Goal: Communication & Community: Answer question/provide support

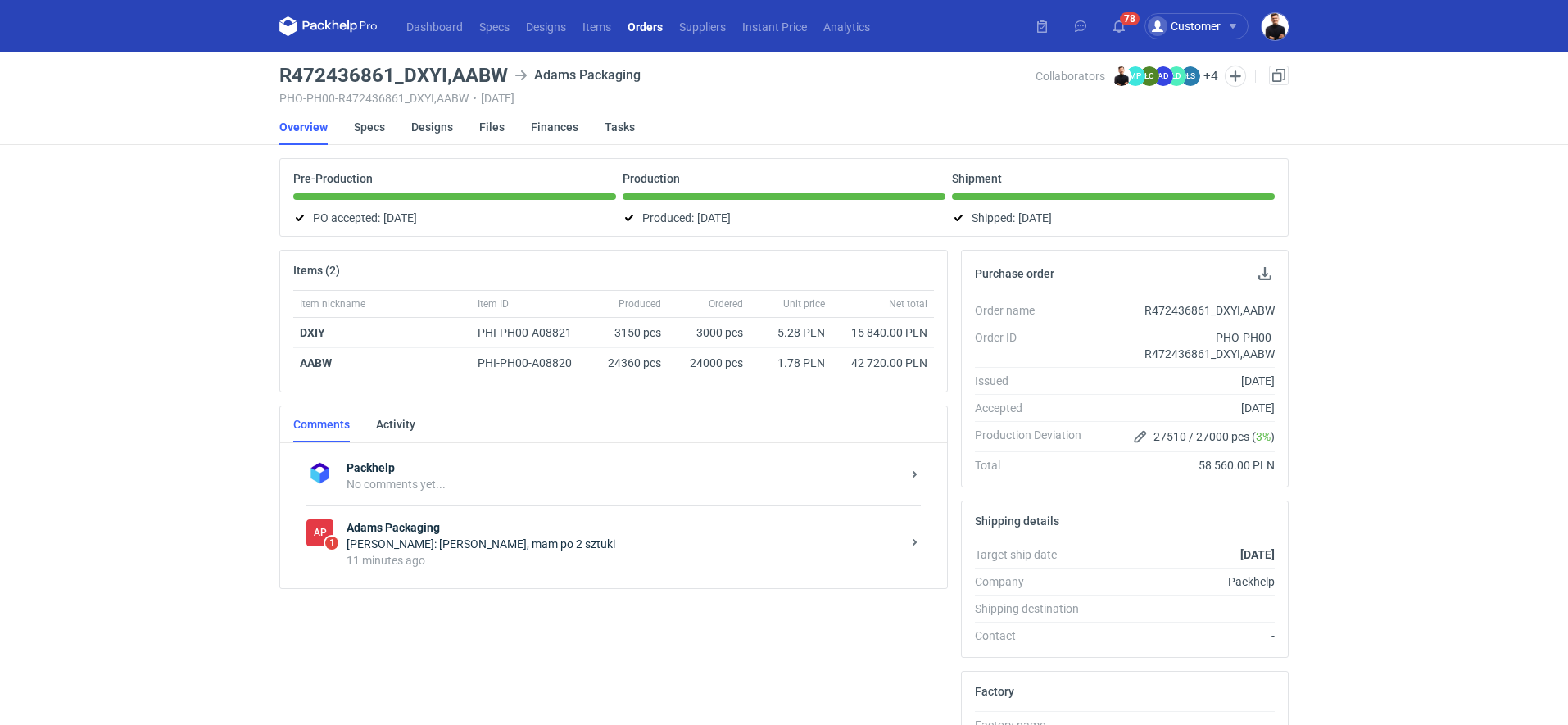
click at [380, 571] on div "AP 1 Adams Packaging [PERSON_NAME]: [PERSON_NAME], mam po 2 sztuki 11 minutes a…" at bounding box center [613, 543] width 614 height 76
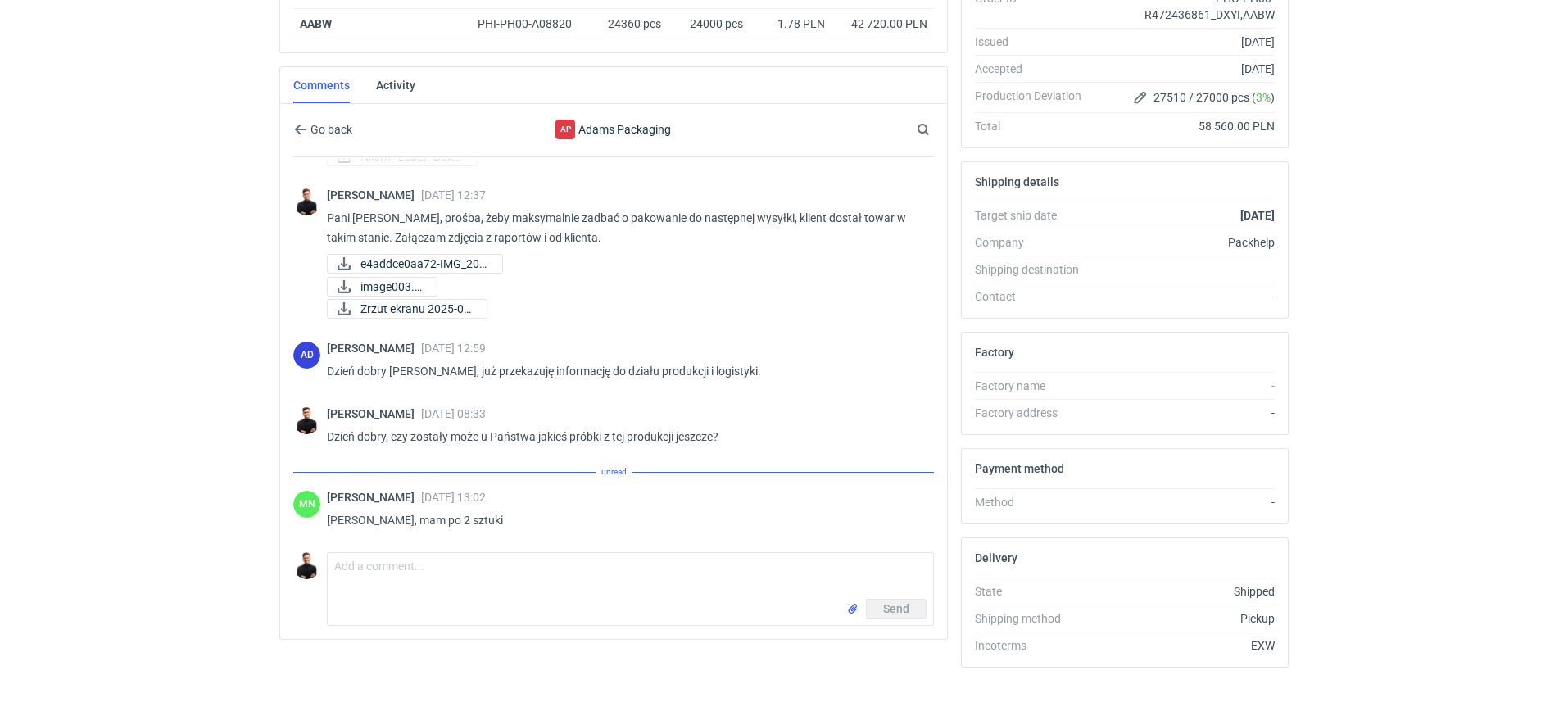
scroll to position [1060, 0]
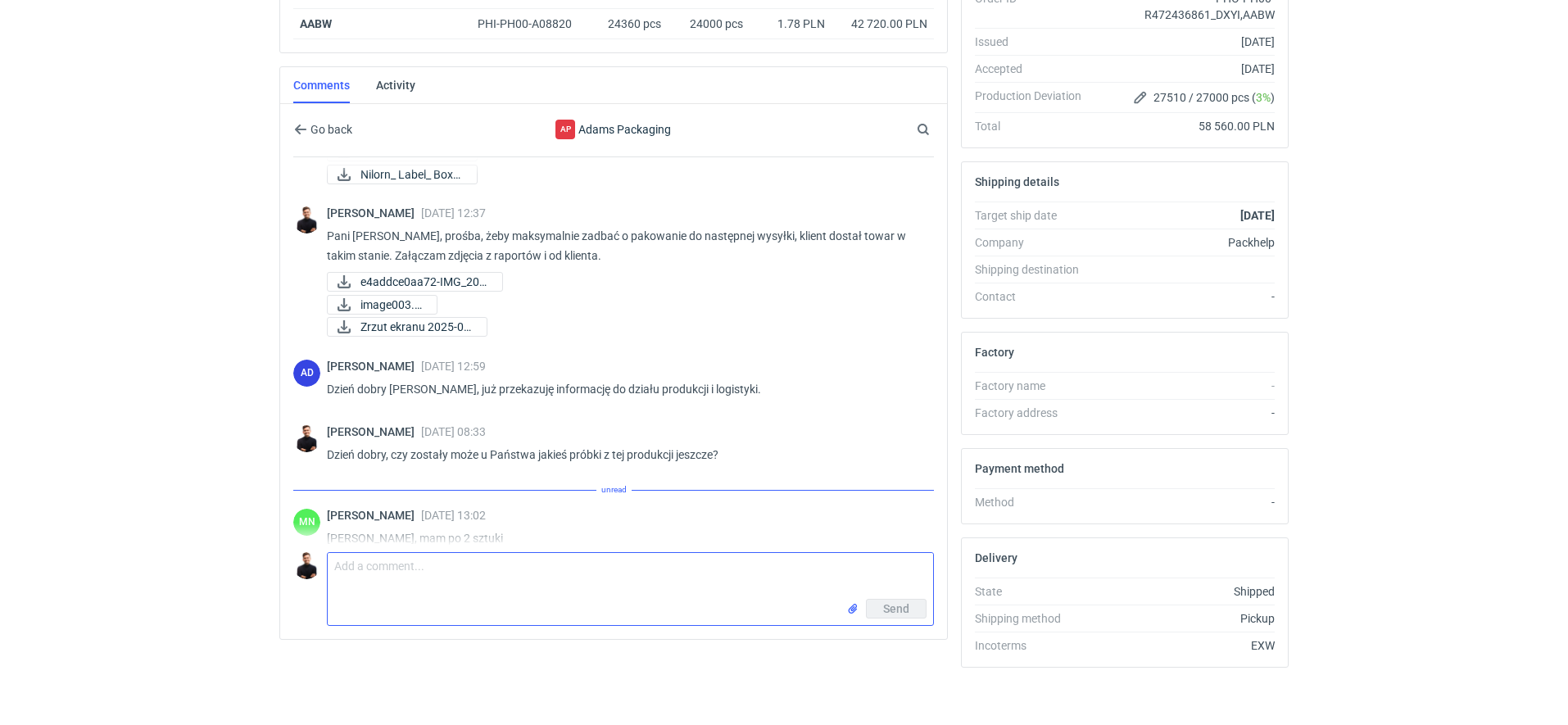
click at [386, 564] on textarea "Comment message" at bounding box center [629, 575] width 605 height 46
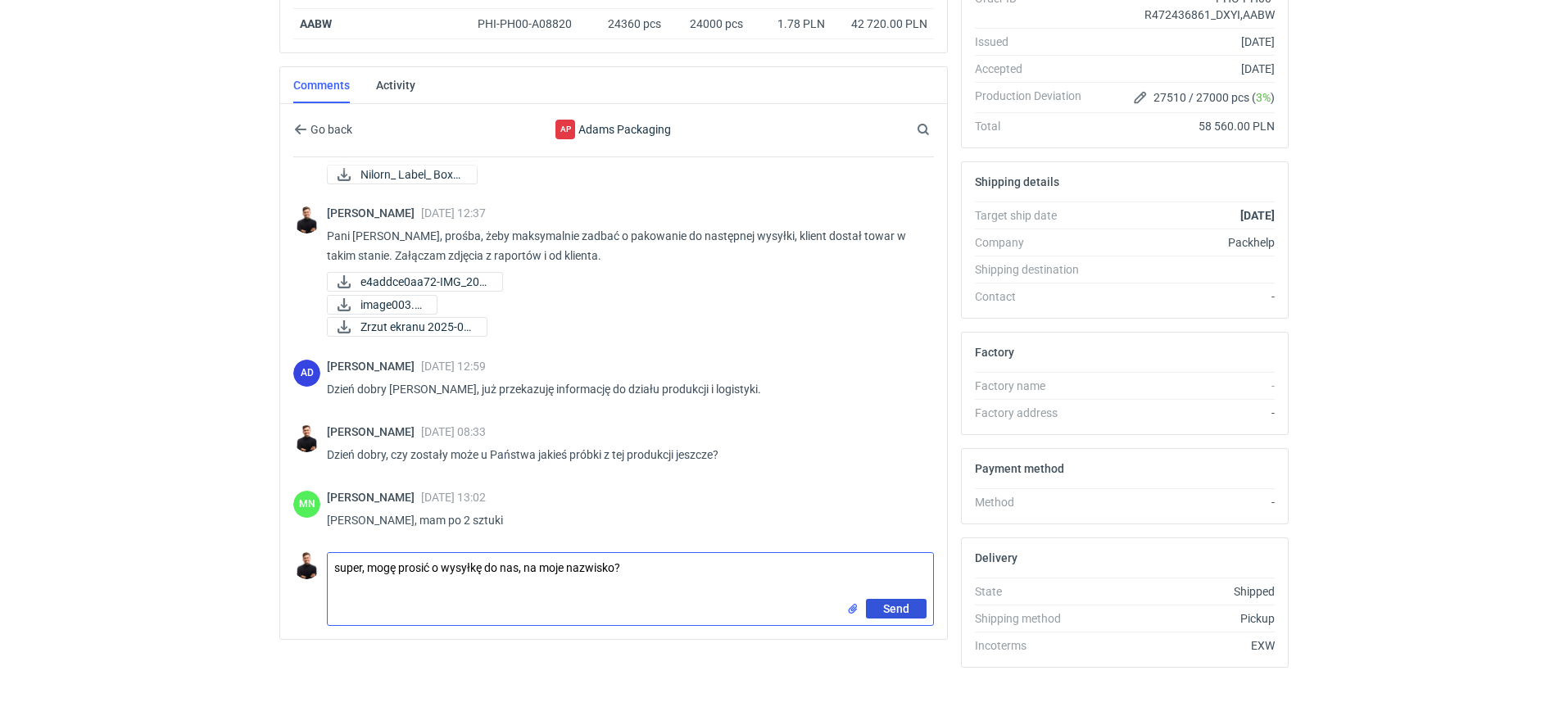
type textarea "super, mogę prosić o wysyłkę do nas, na moje nazwisko?"
click at [890, 603] on span "Send" at bounding box center [896, 609] width 26 height 11
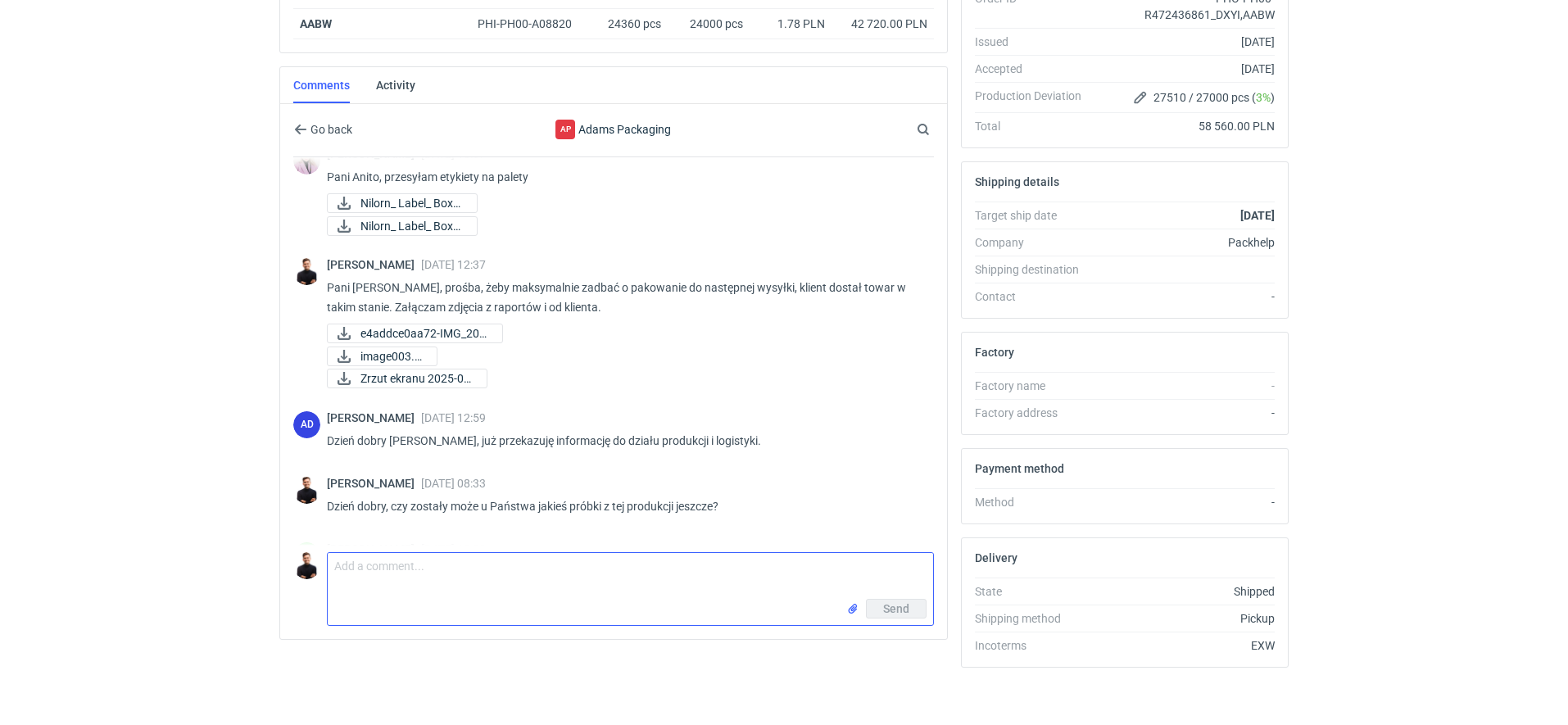
scroll to position [1315, 0]
